Goal: Find specific page/section: Find specific page/section

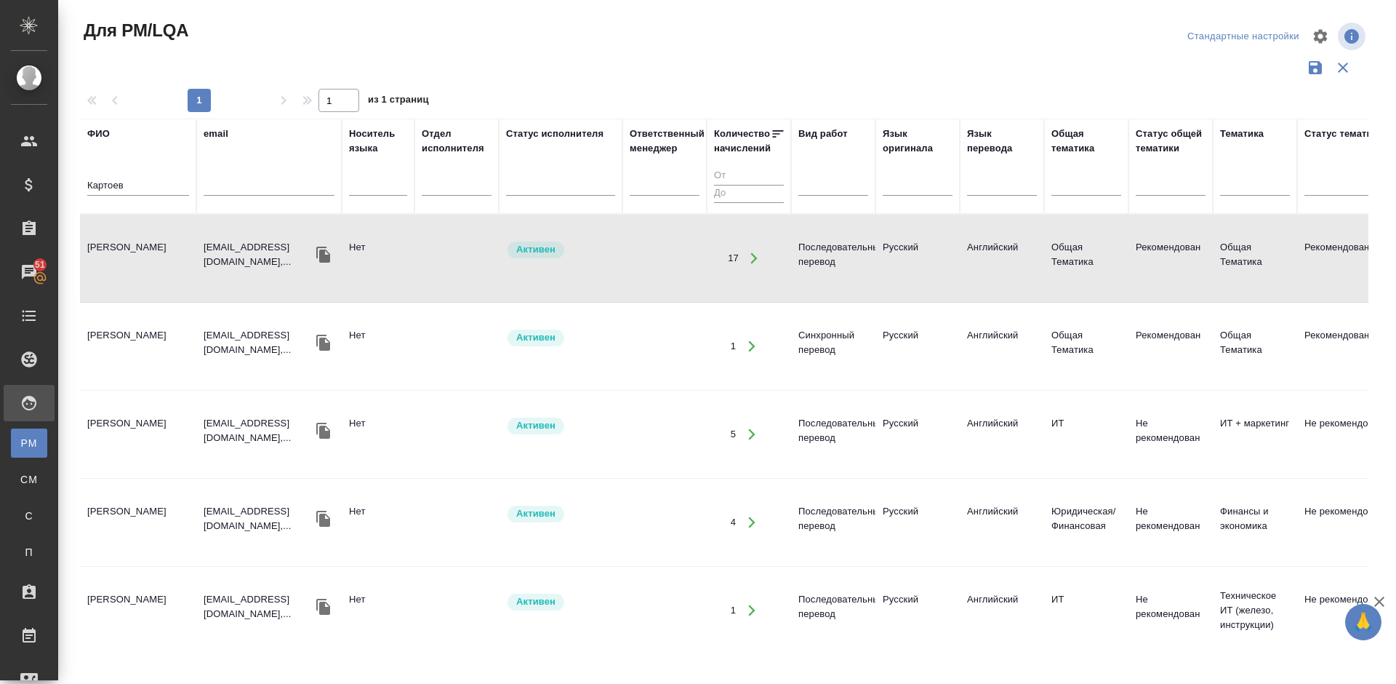
click at [133, 180] on input "Картоев" at bounding box center [138, 186] width 102 height 18
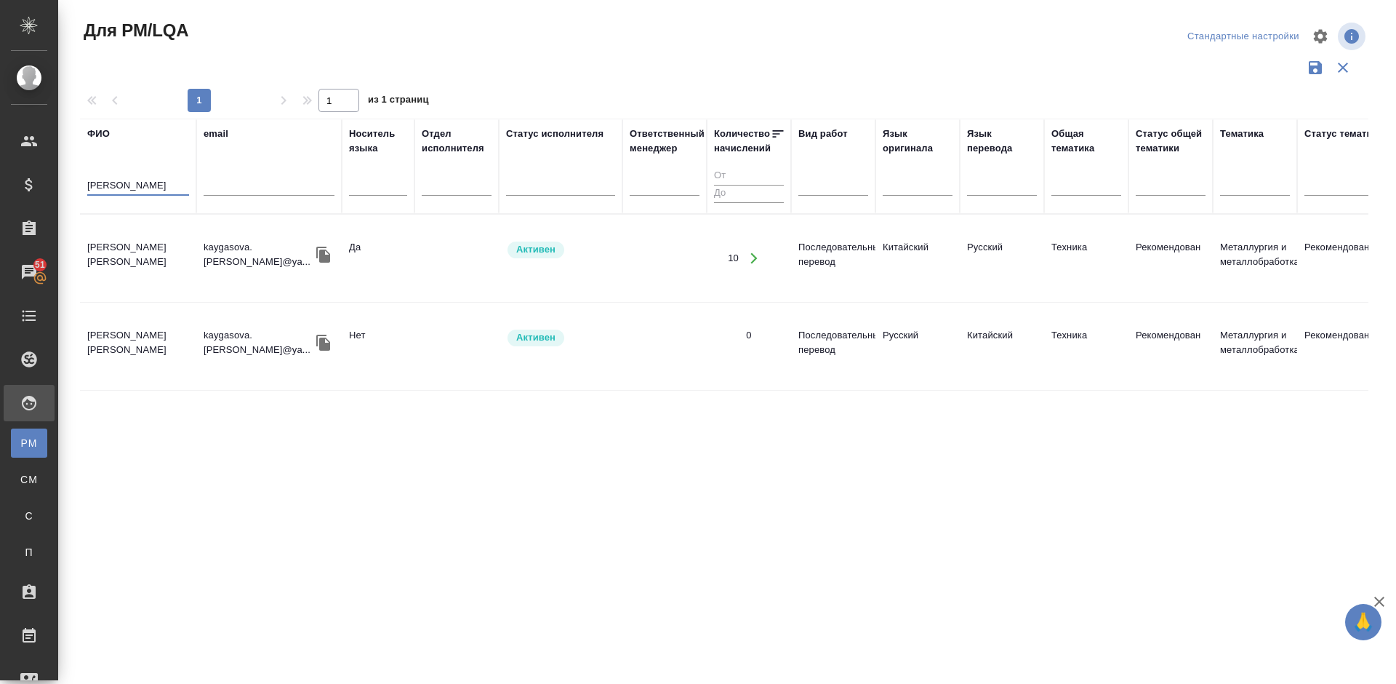
type input "Кайгасова"
click at [161, 269] on td "[PERSON_NAME] [PERSON_NAME]" at bounding box center [138, 258] width 116 height 51
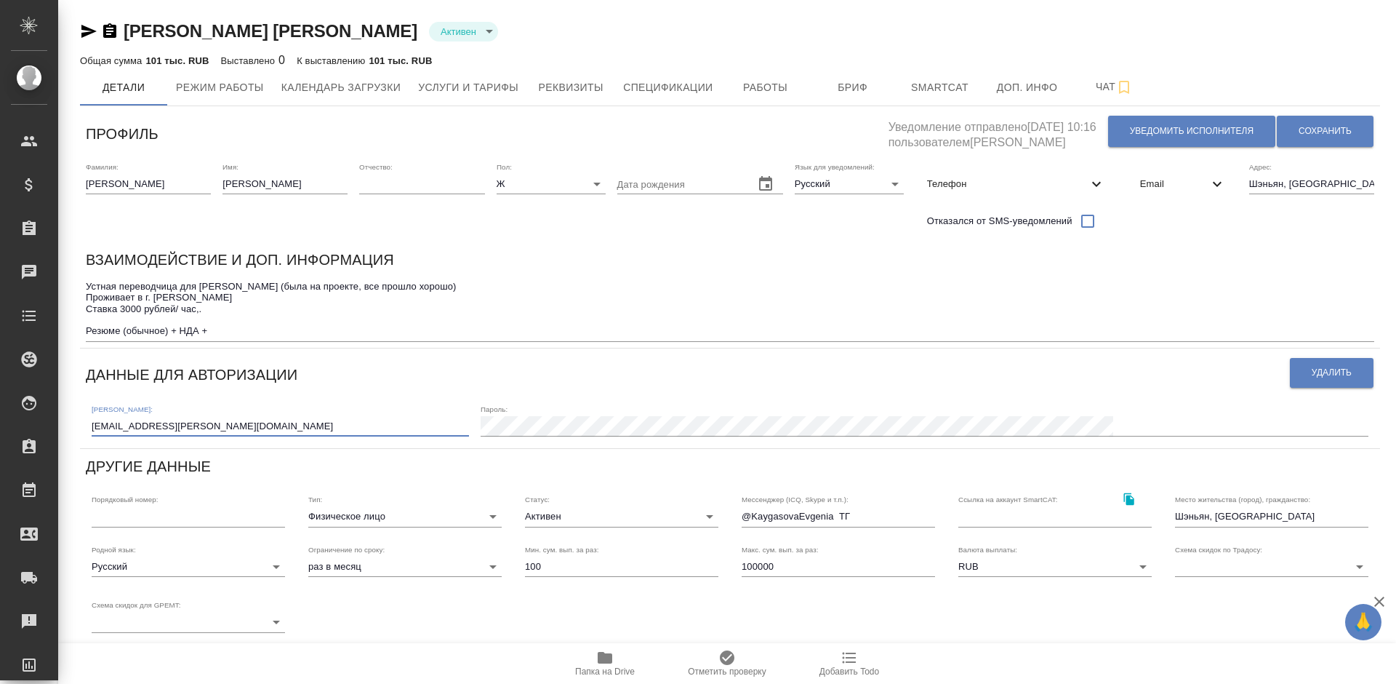
drag, startPoint x: 239, startPoint y: 428, endPoint x: 89, endPoint y: 427, distance: 149.8
click at [89, 427] on div "Логин: kaygasova.evgenia@yandex.ru Пароль:" at bounding box center [730, 419] width 1289 height 45
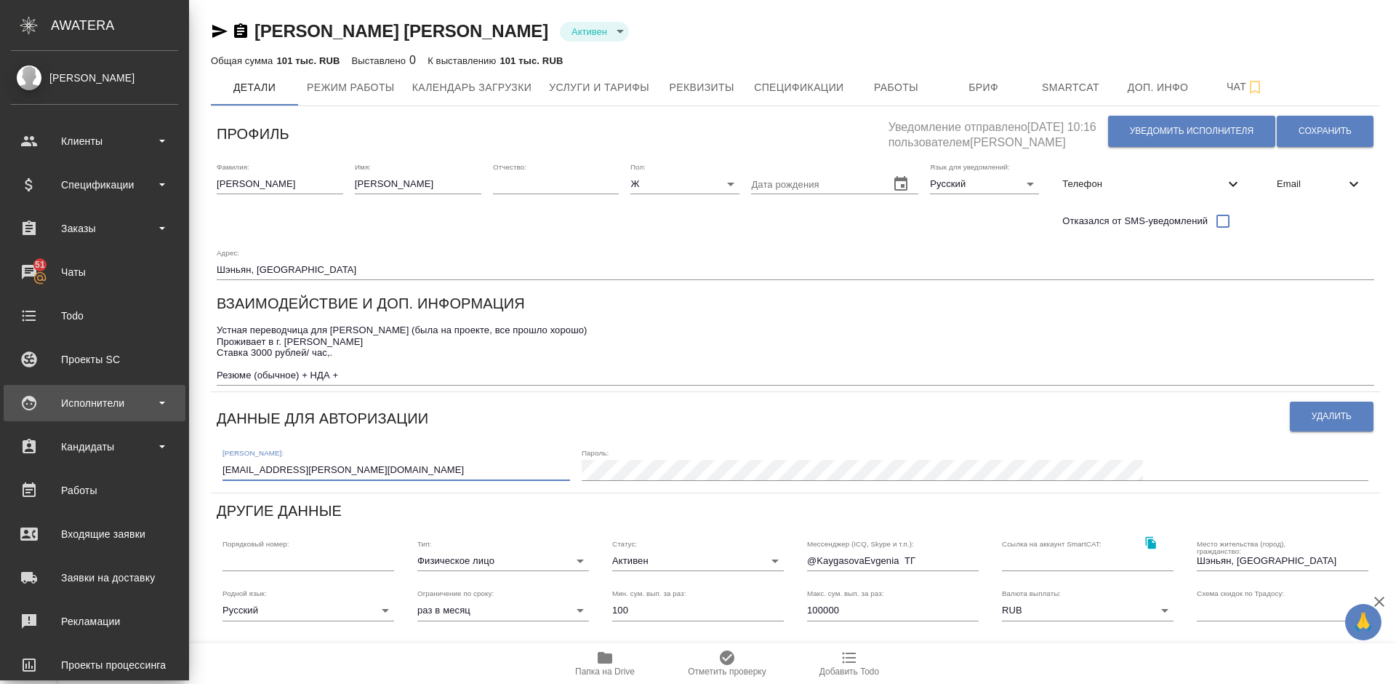
click at [109, 403] on div "Исполнители" at bounding box center [94, 403] width 167 height 22
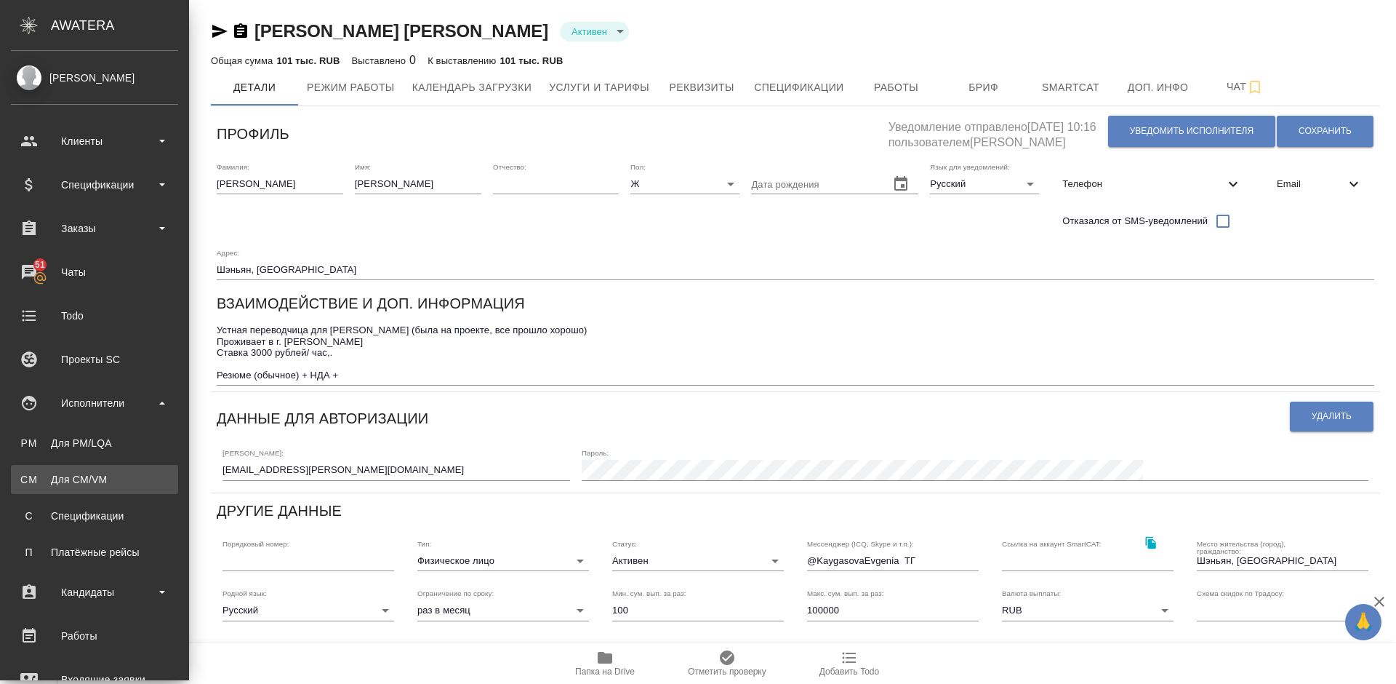
click at [138, 476] on div "Для CM/VM" at bounding box center [94, 479] width 153 height 15
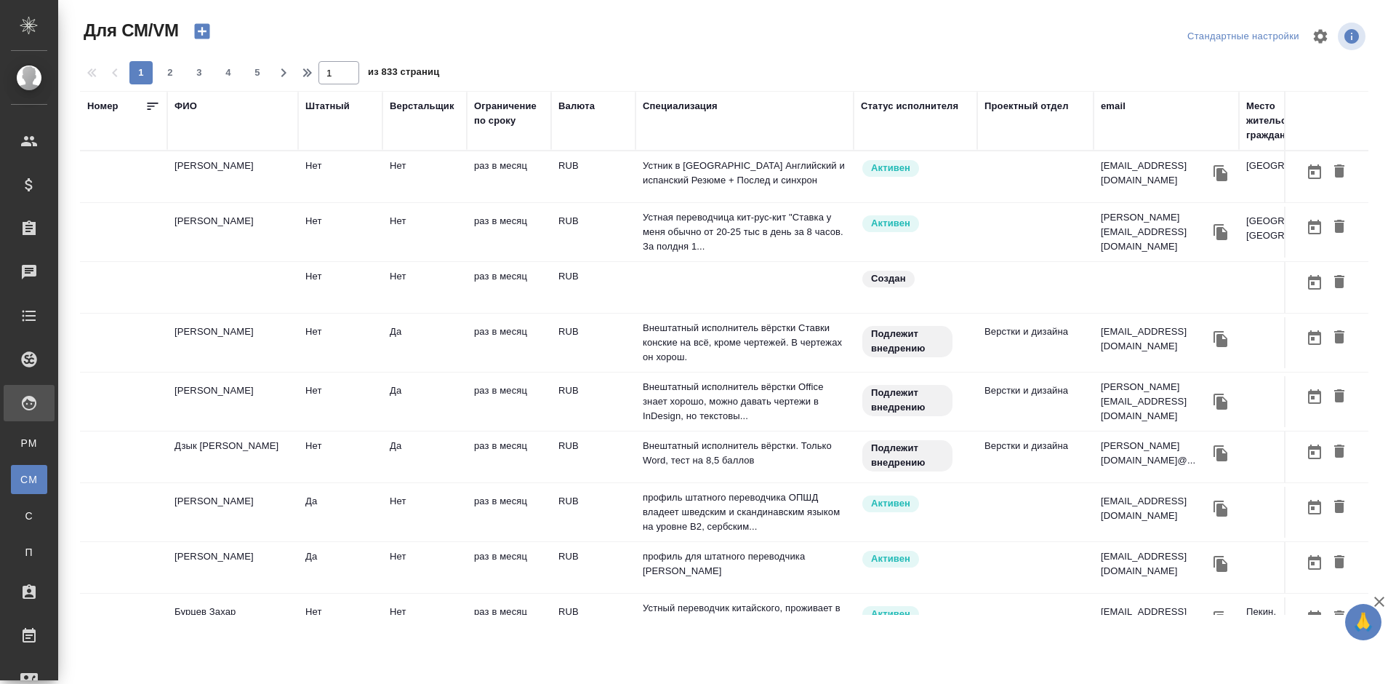
click at [187, 108] on div "ФИО" at bounding box center [186, 106] width 23 height 15
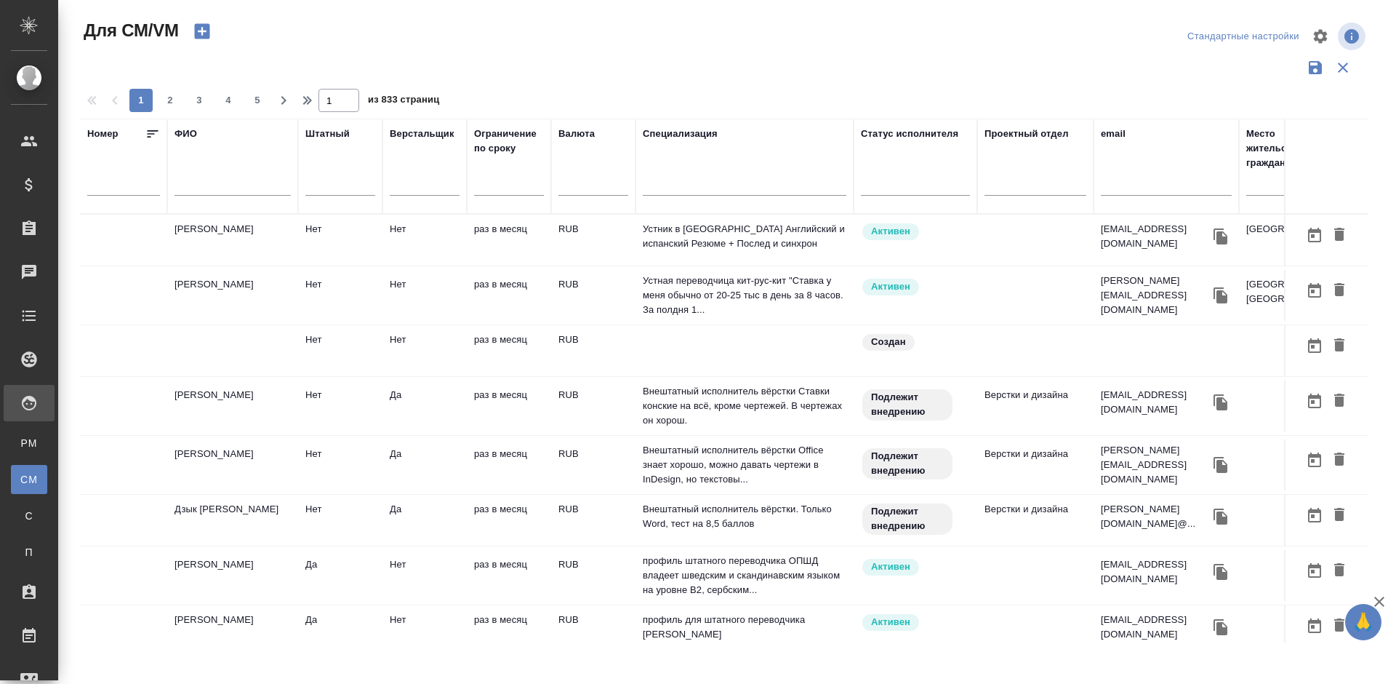
click at [235, 185] on input "text" at bounding box center [233, 186] width 116 height 18
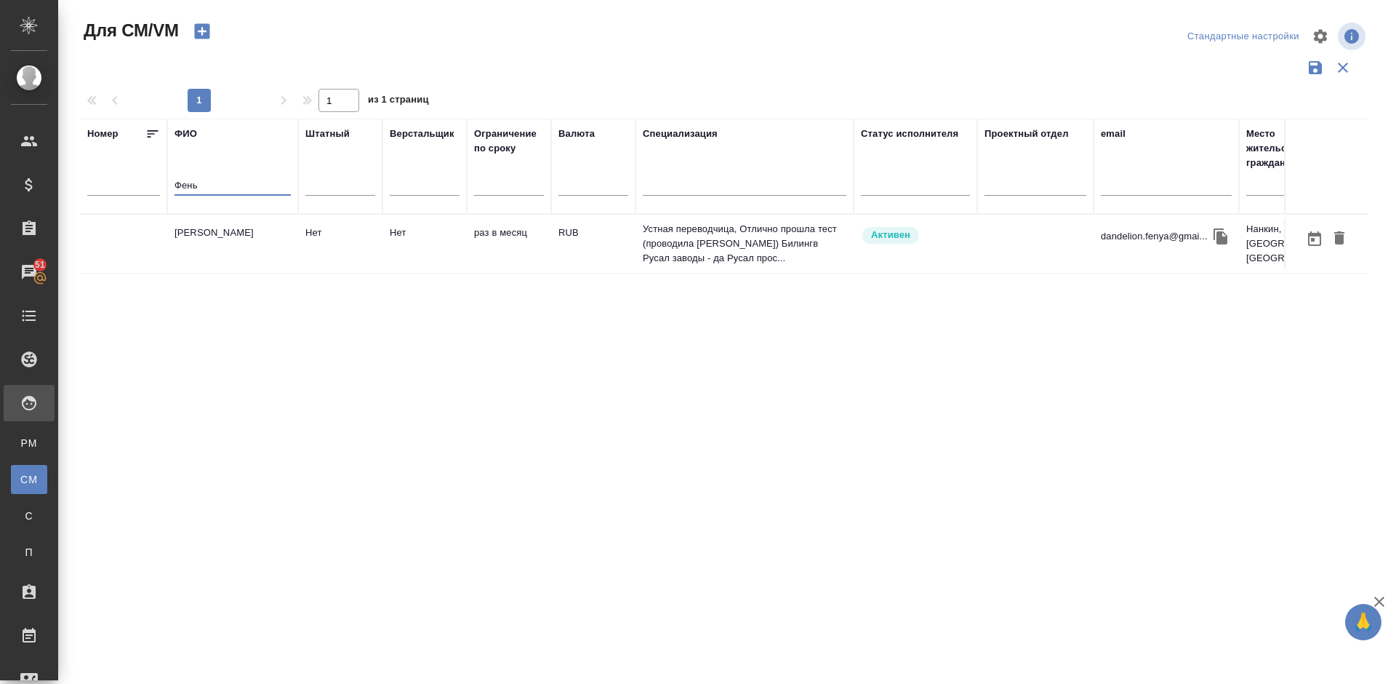
type input "Фень"
click at [261, 247] on td "Чжу Феньтинь" at bounding box center [232, 243] width 131 height 51
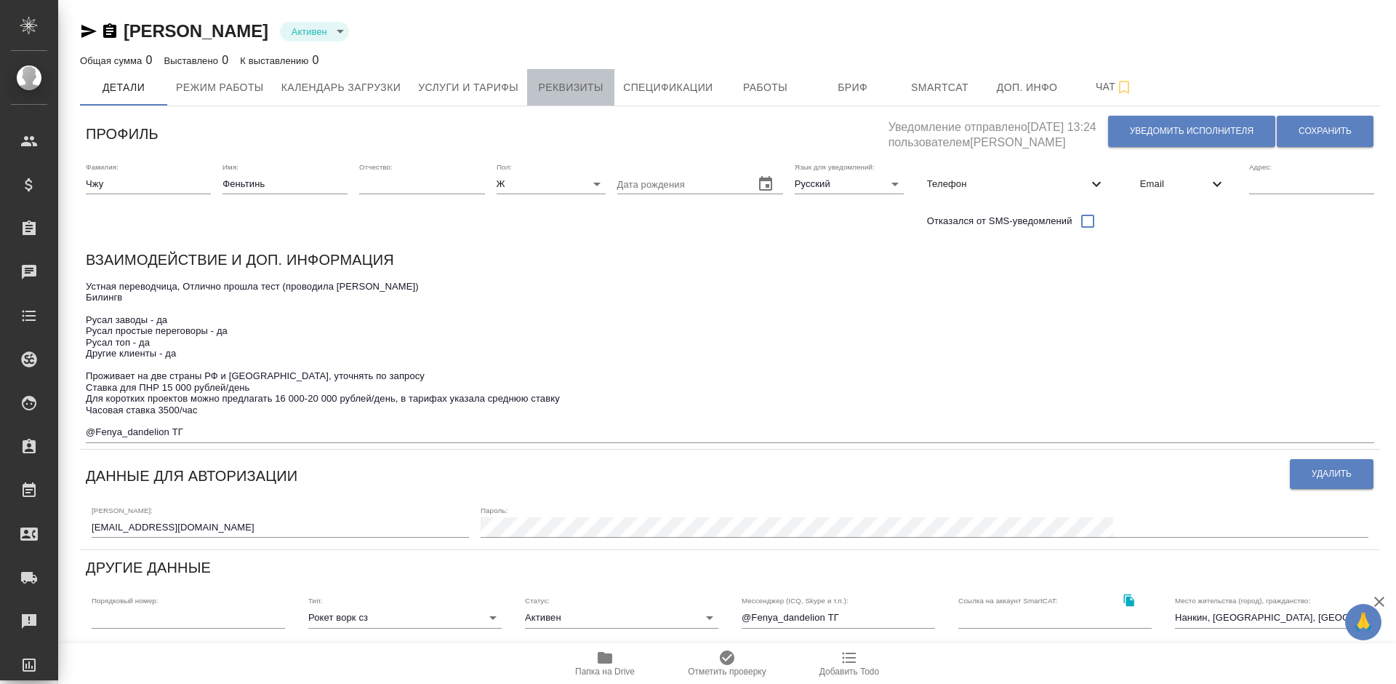
click at [583, 89] on span "Реквизиты" at bounding box center [571, 88] width 70 height 18
select select "10"
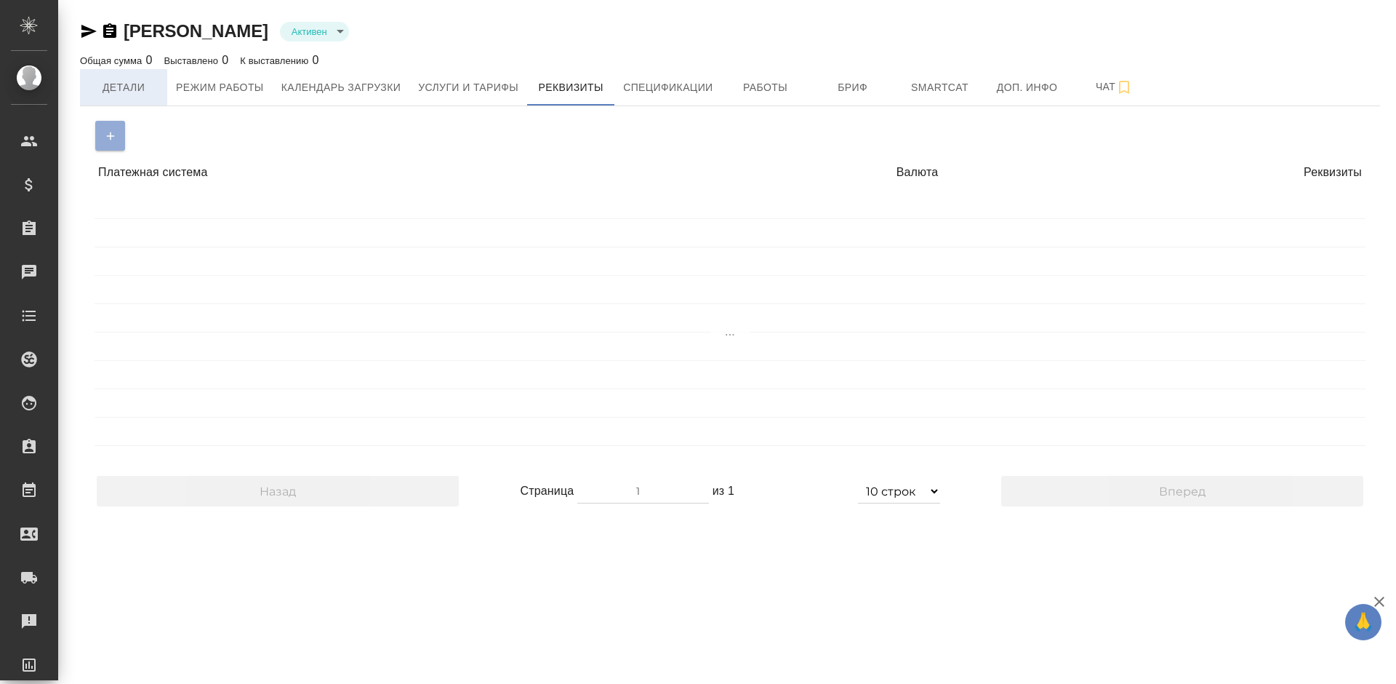
click at [157, 79] on span "Детали" at bounding box center [124, 88] width 70 height 18
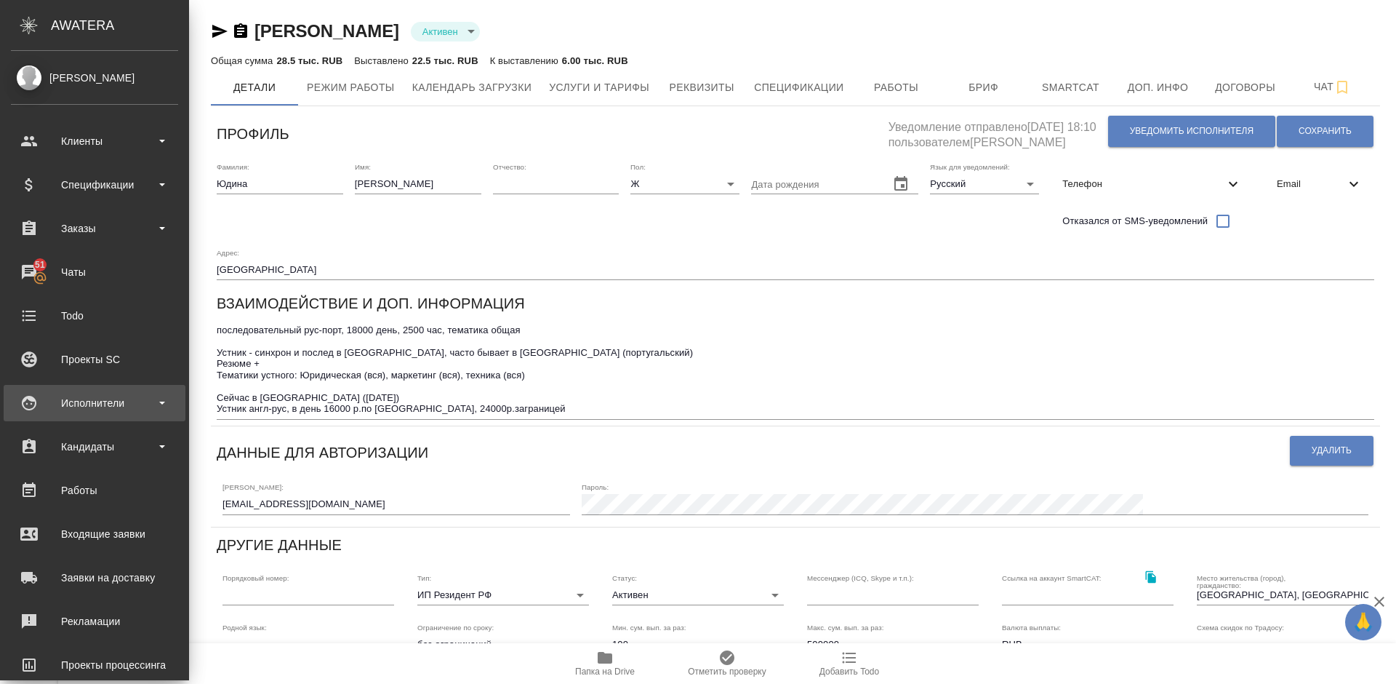
click at [130, 415] on div "Исполнители" at bounding box center [95, 403] width 182 height 36
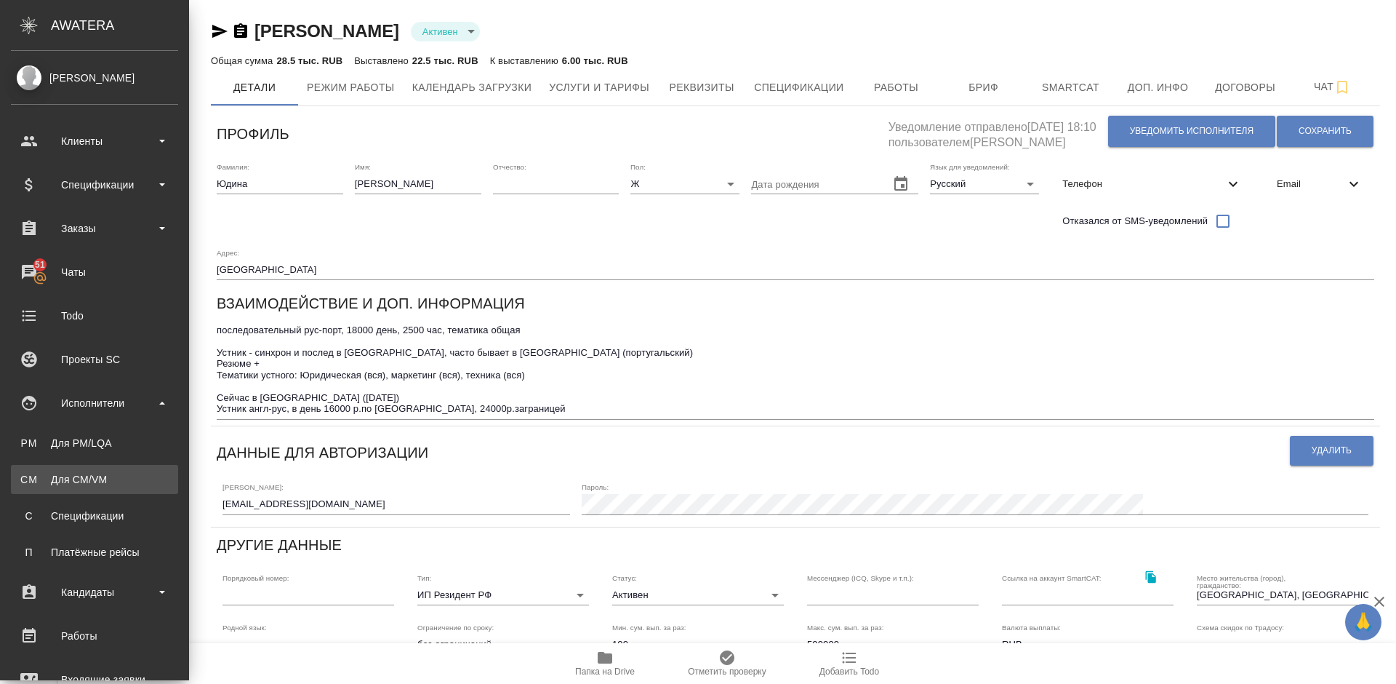
click at [133, 473] on div "Для CM/VM" at bounding box center [94, 479] width 153 height 15
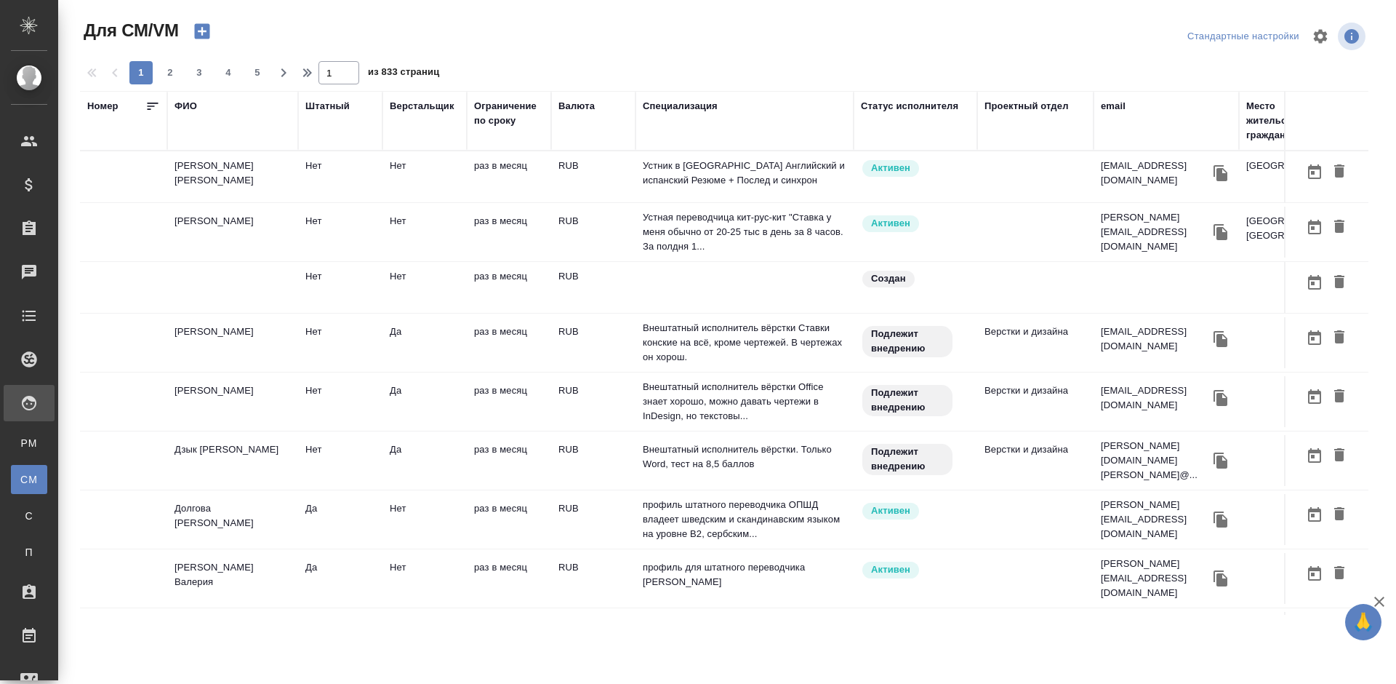
click at [195, 104] on div "ФИО" at bounding box center [186, 106] width 23 height 15
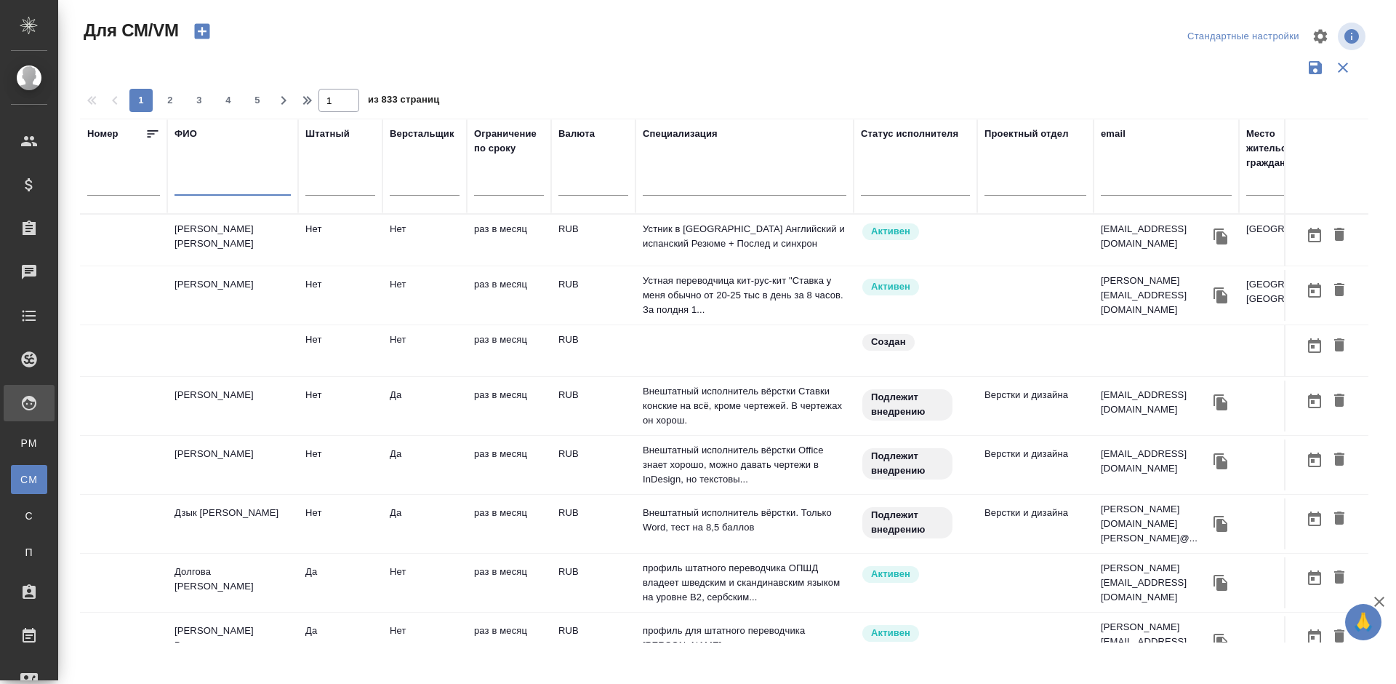
click at [246, 183] on input "text" at bounding box center [233, 186] width 116 height 18
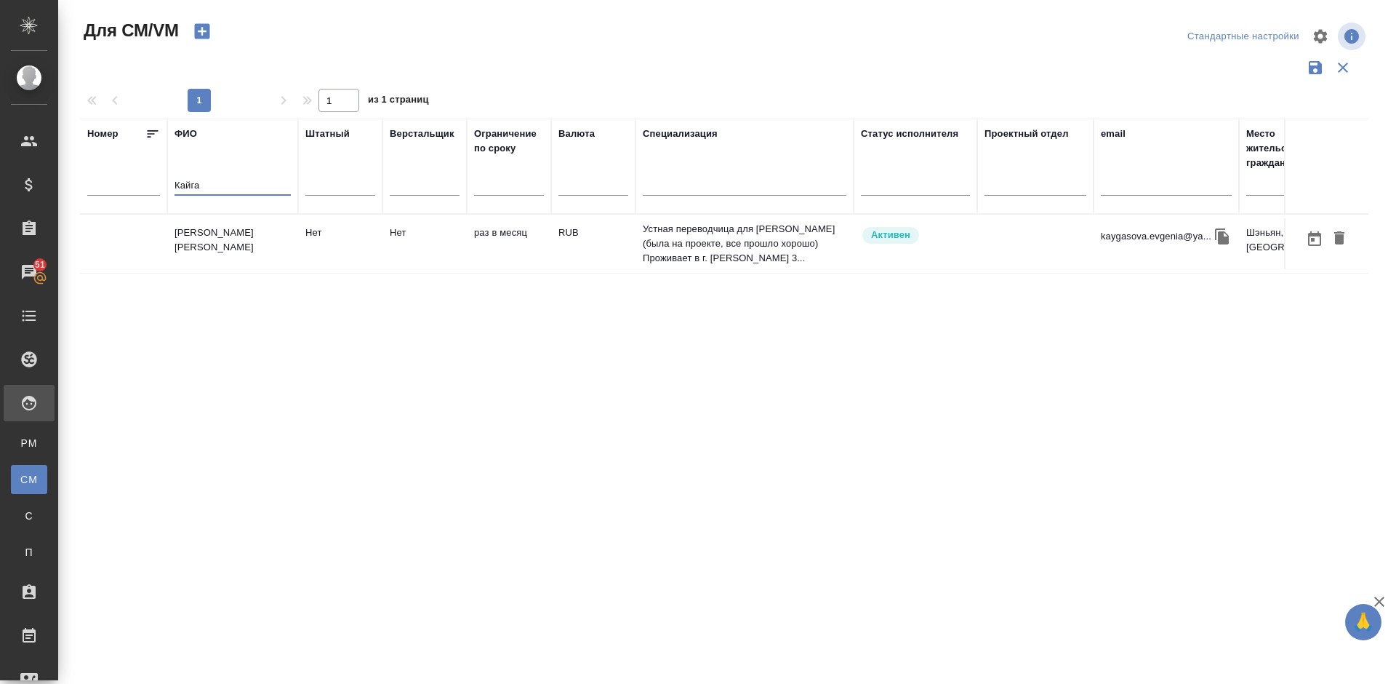
type input "Кайга"
click at [251, 257] on td "[PERSON_NAME] [PERSON_NAME]" at bounding box center [232, 243] width 131 height 51
